Goal: Task Accomplishment & Management: Manage account settings

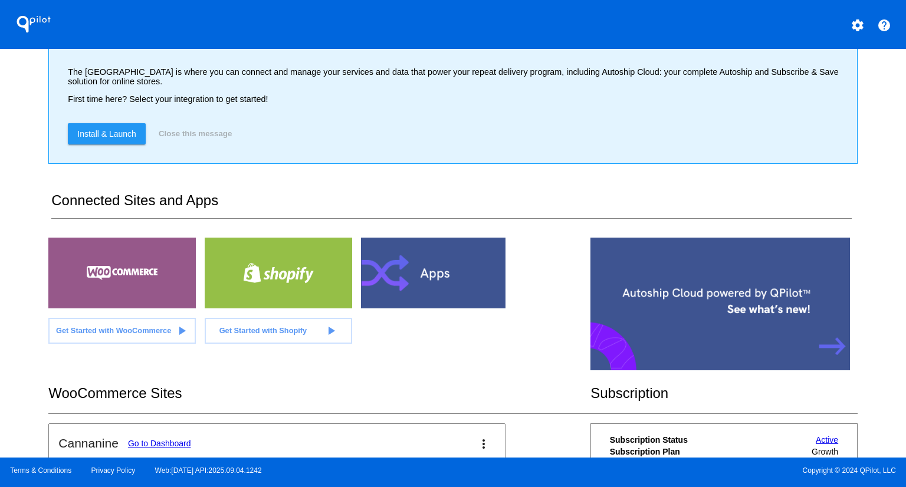
scroll to position [177, 0]
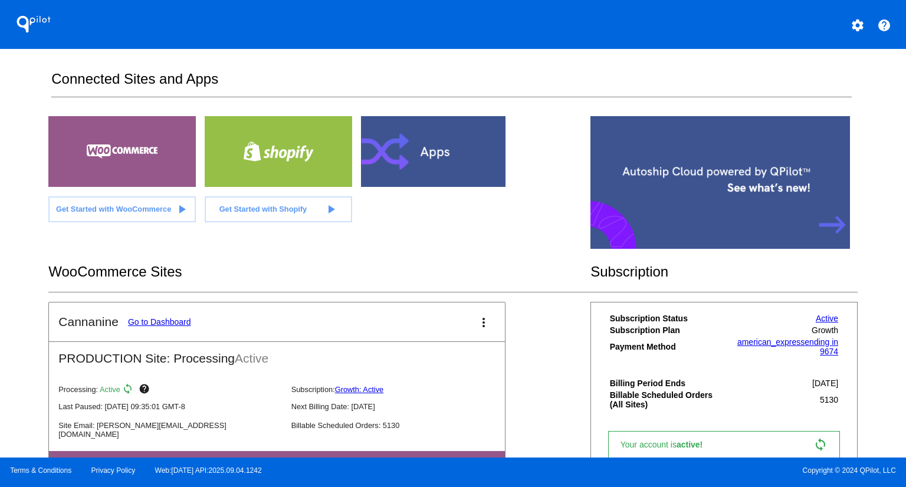
click at [170, 320] on link "Go to Dashboard" at bounding box center [159, 322] width 63 height 9
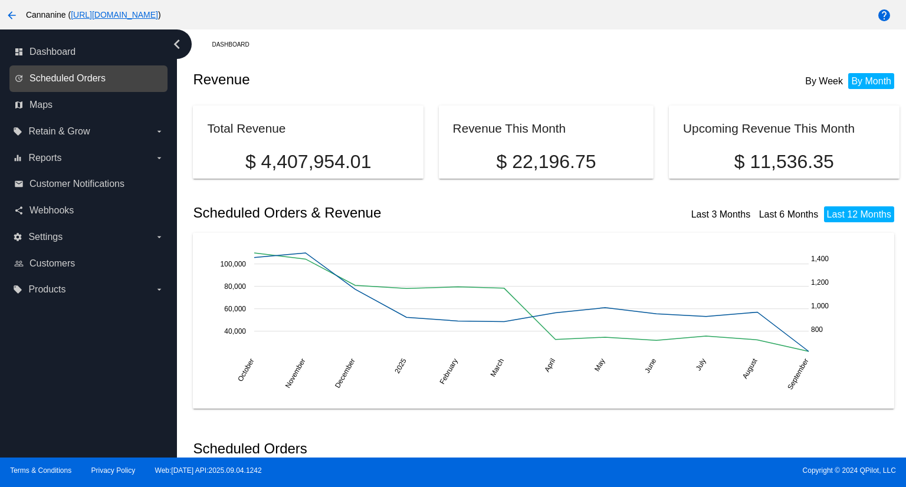
click at [83, 76] on span "Scheduled Orders" at bounding box center [68, 78] width 76 height 11
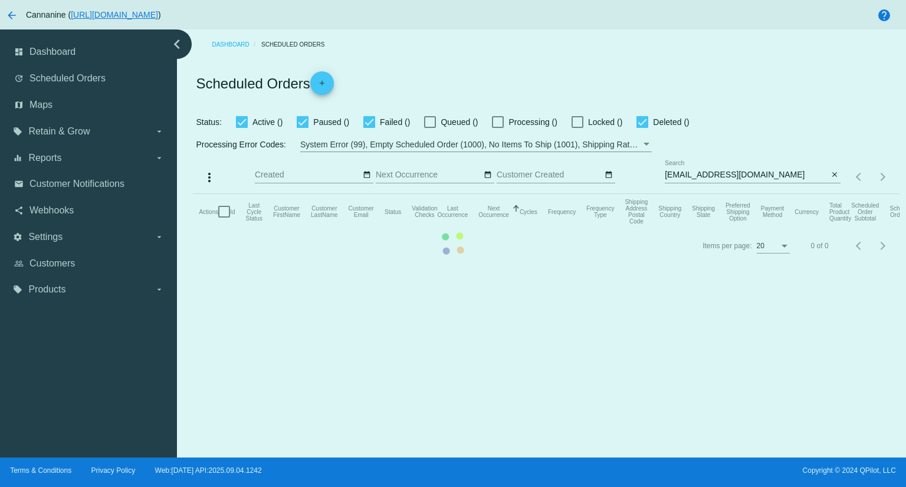
checkbox input "true"
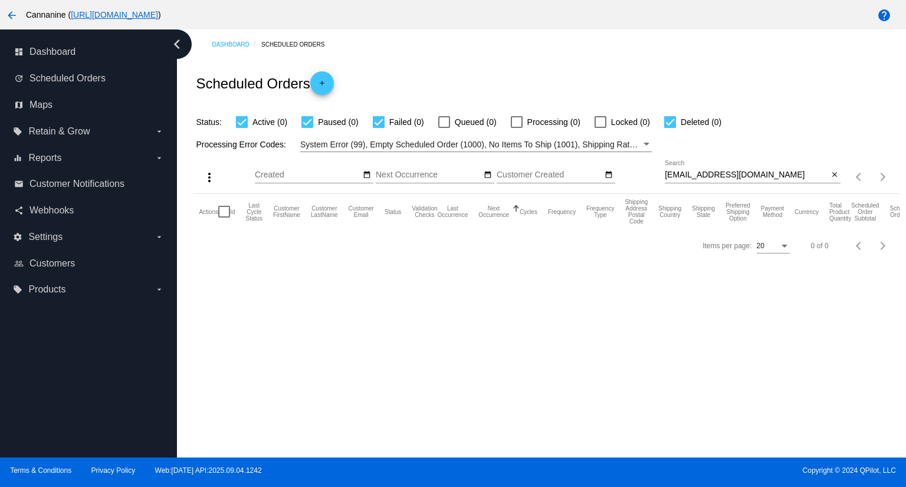
click at [752, 174] on input "[EMAIL_ADDRESS][DOMAIN_NAME]" at bounding box center [746, 175] width 163 height 9
click at [752, 173] on input "[EMAIL_ADDRESS][DOMAIN_NAME]" at bounding box center [746, 175] width 163 height 9
paste input "welchjackie1969@gmai"
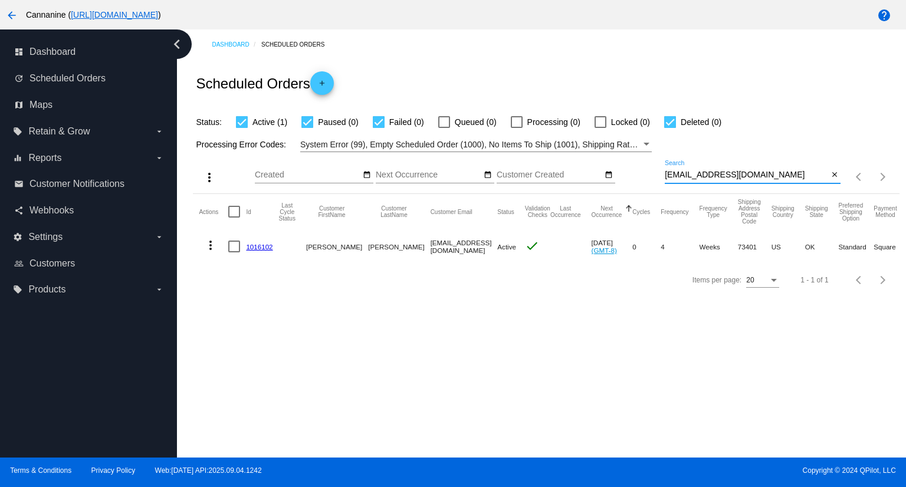
type input "[EMAIL_ADDRESS][DOMAIN_NAME]"
click at [212, 247] on mat-icon "more_vert" at bounding box center [211, 245] width 14 height 14
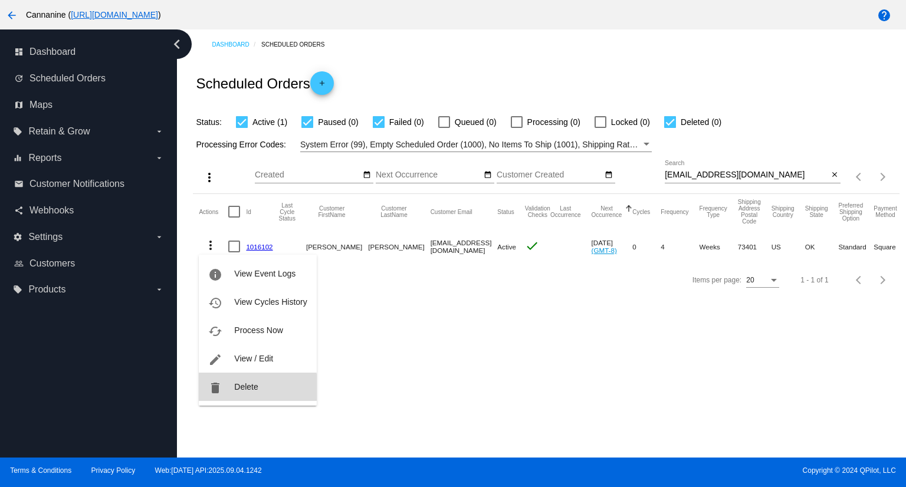
click at [246, 388] on span "Delete" at bounding box center [246, 386] width 24 height 9
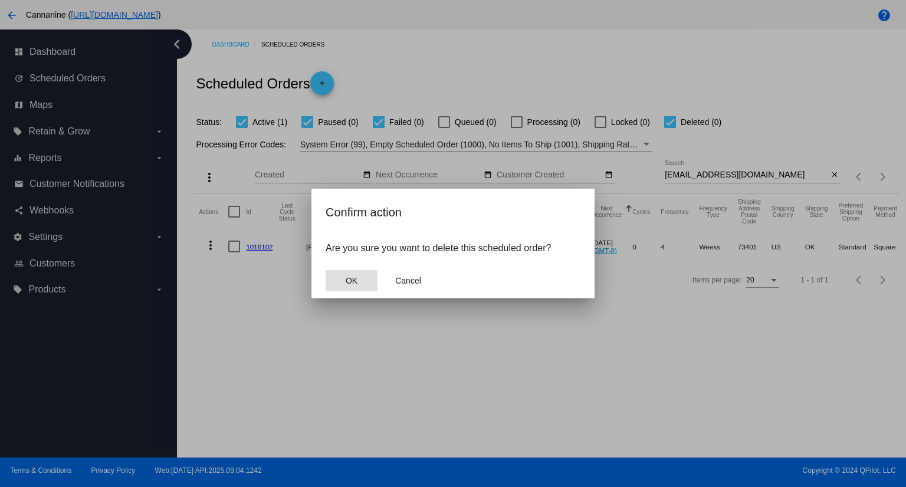
drag, startPoint x: 356, startPoint y: 279, endPoint x: 321, endPoint y: 257, distance: 41.3
click at [356, 279] on span "OK" at bounding box center [352, 280] width 12 height 9
